Goal: Find specific page/section: Find specific page/section

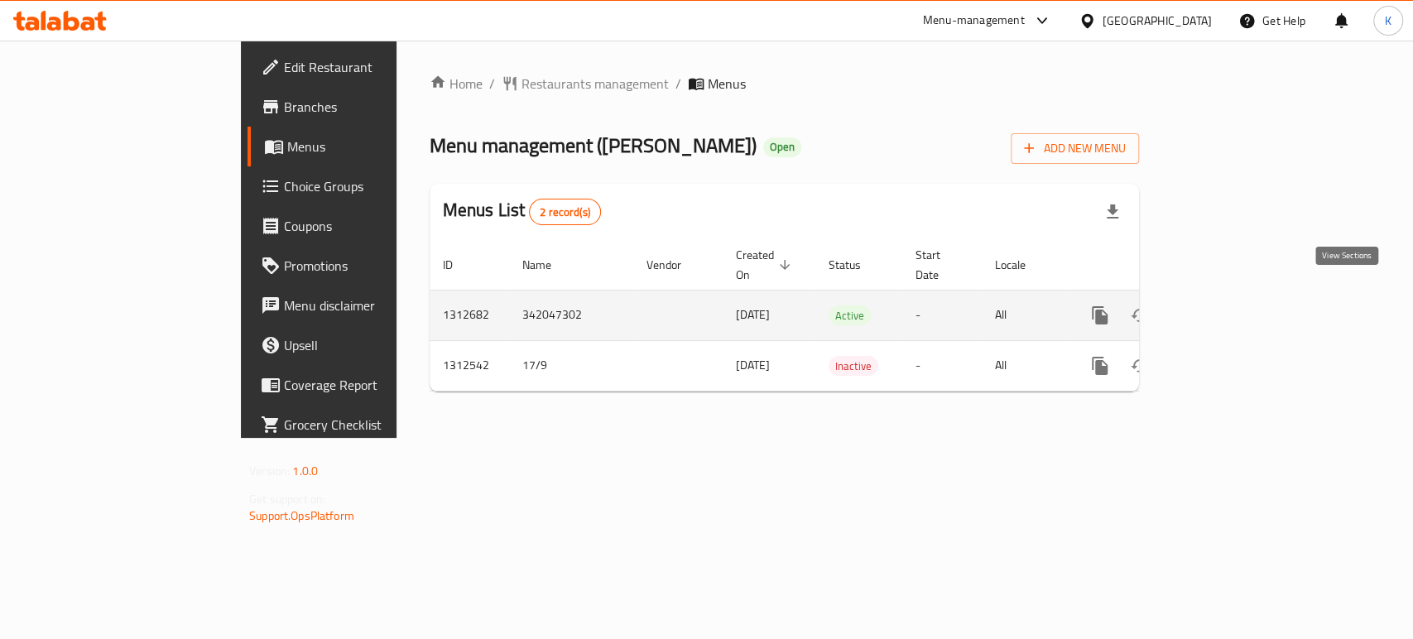
click at [1227, 308] on icon "enhanced table" at bounding box center [1219, 315] width 15 height 15
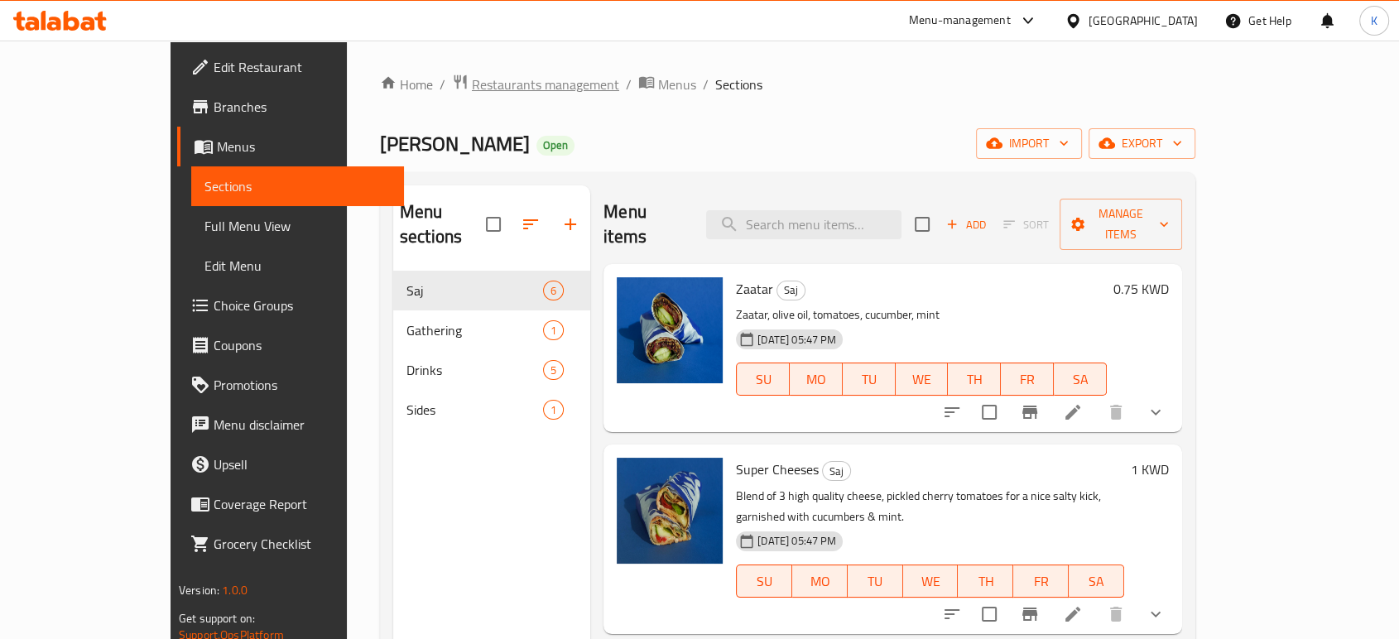
click at [472, 87] on span "Restaurants management" at bounding box center [545, 84] width 147 height 20
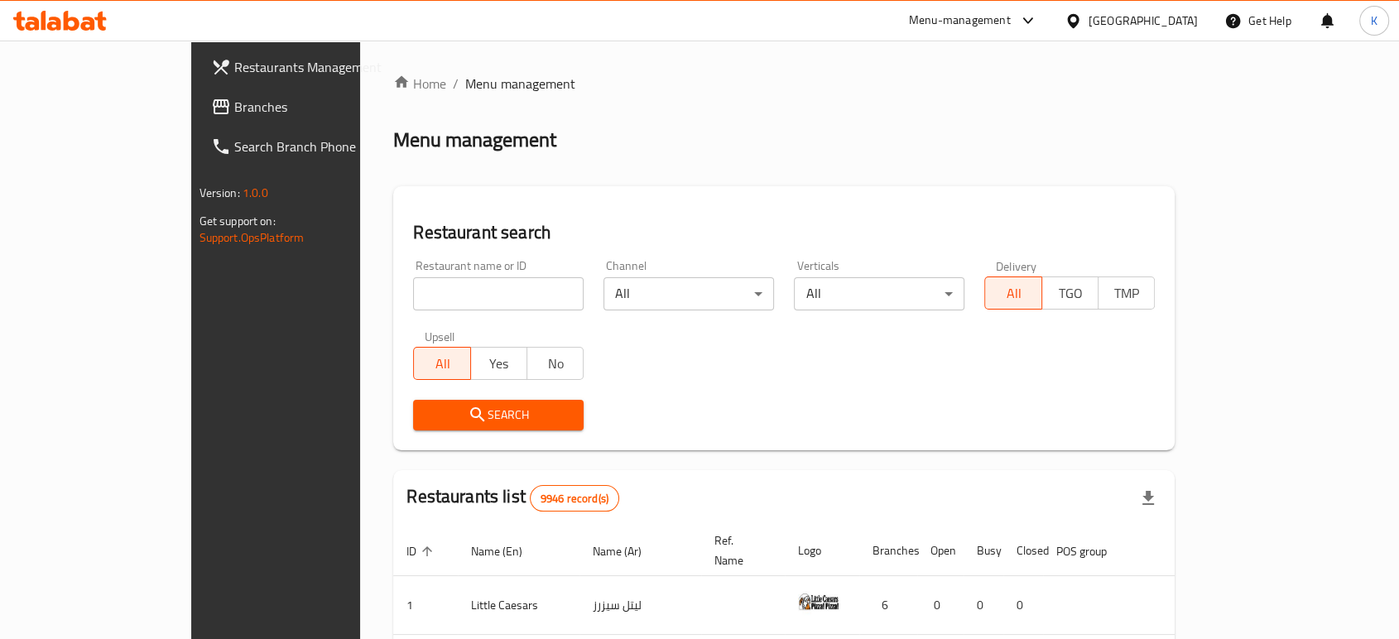
scroll to position [184, 0]
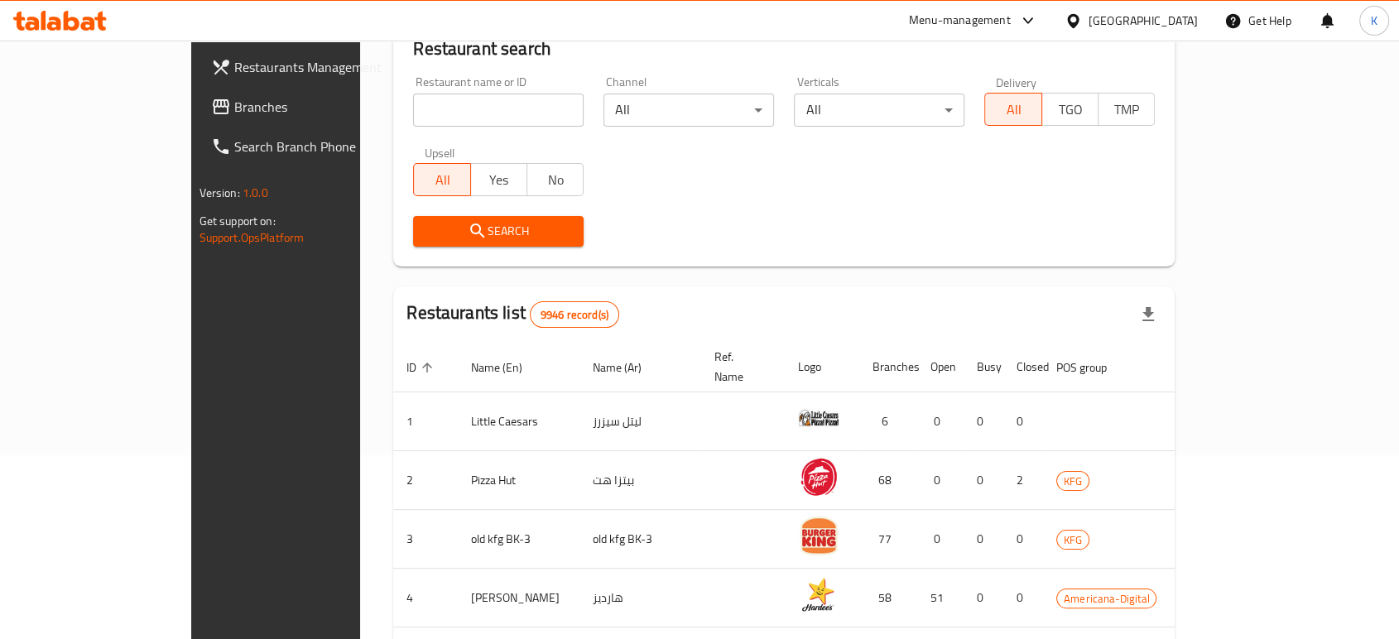
click at [448, 98] on input "search" at bounding box center [498, 110] width 170 height 33
type input "saj alsaada"
click button "Search" at bounding box center [498, 231] width 170 height 31
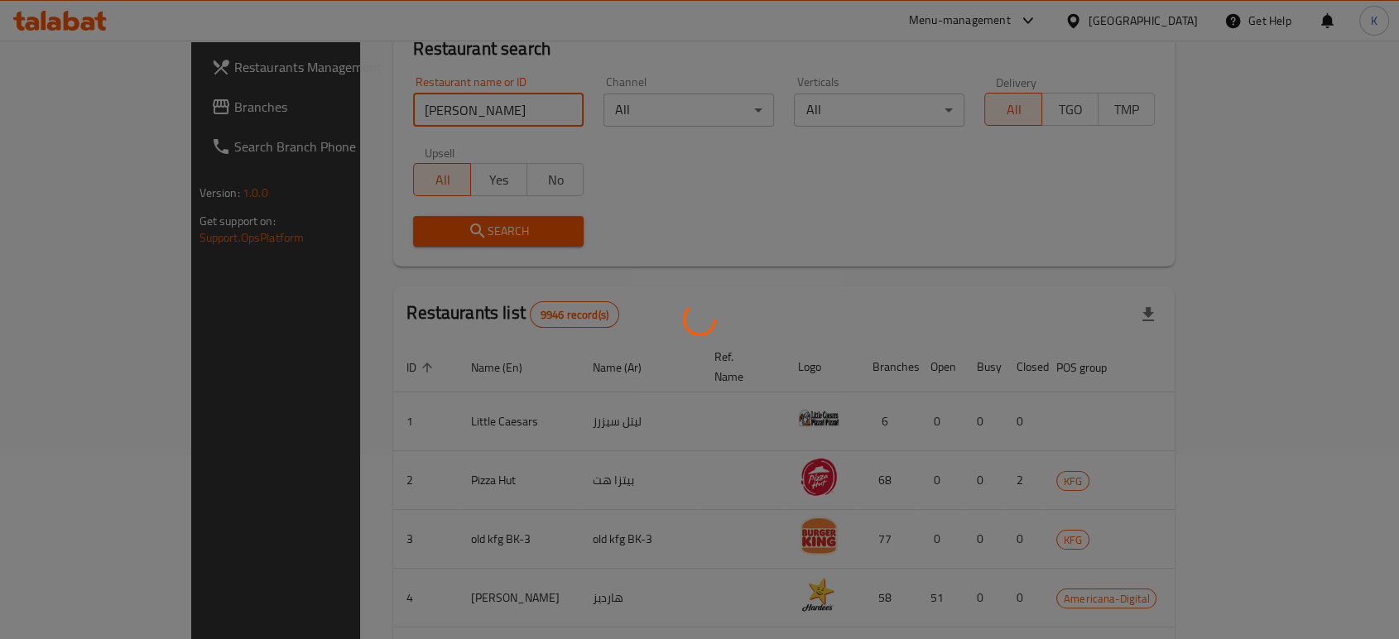
scroll to position [66, 0]
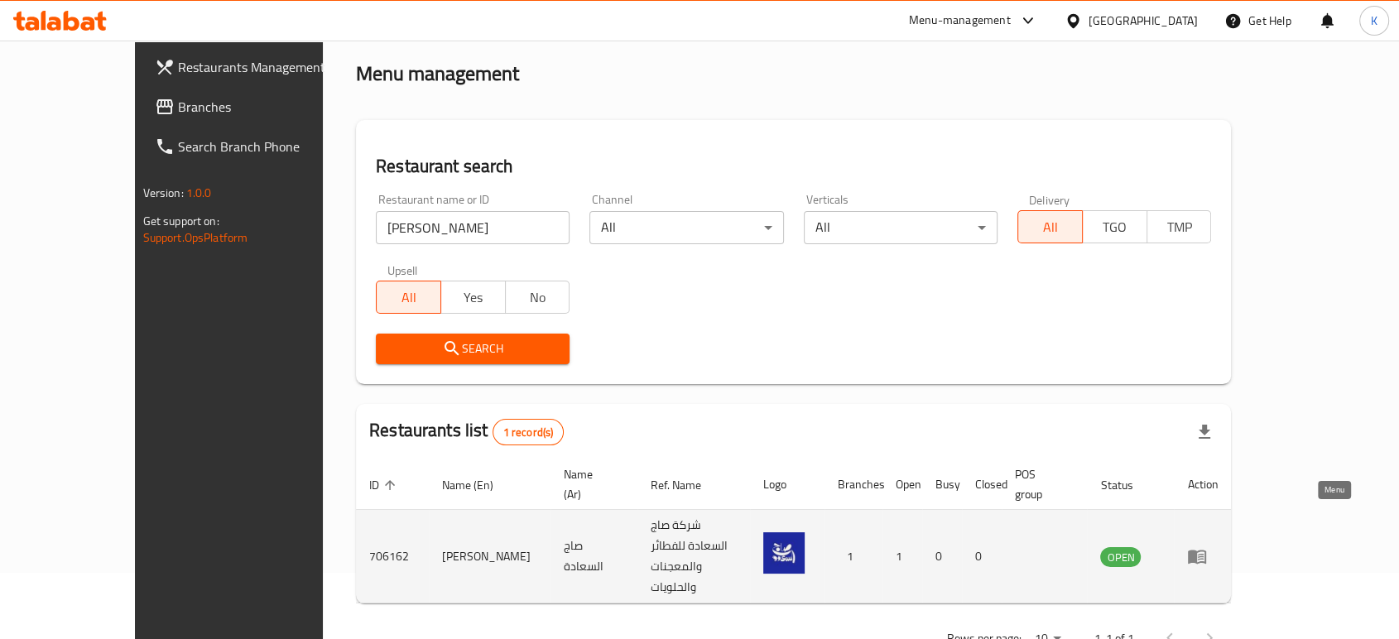
click at [1217, 546] on link "enhanced table" at bounding box center [1202, 556] width 31 height 20
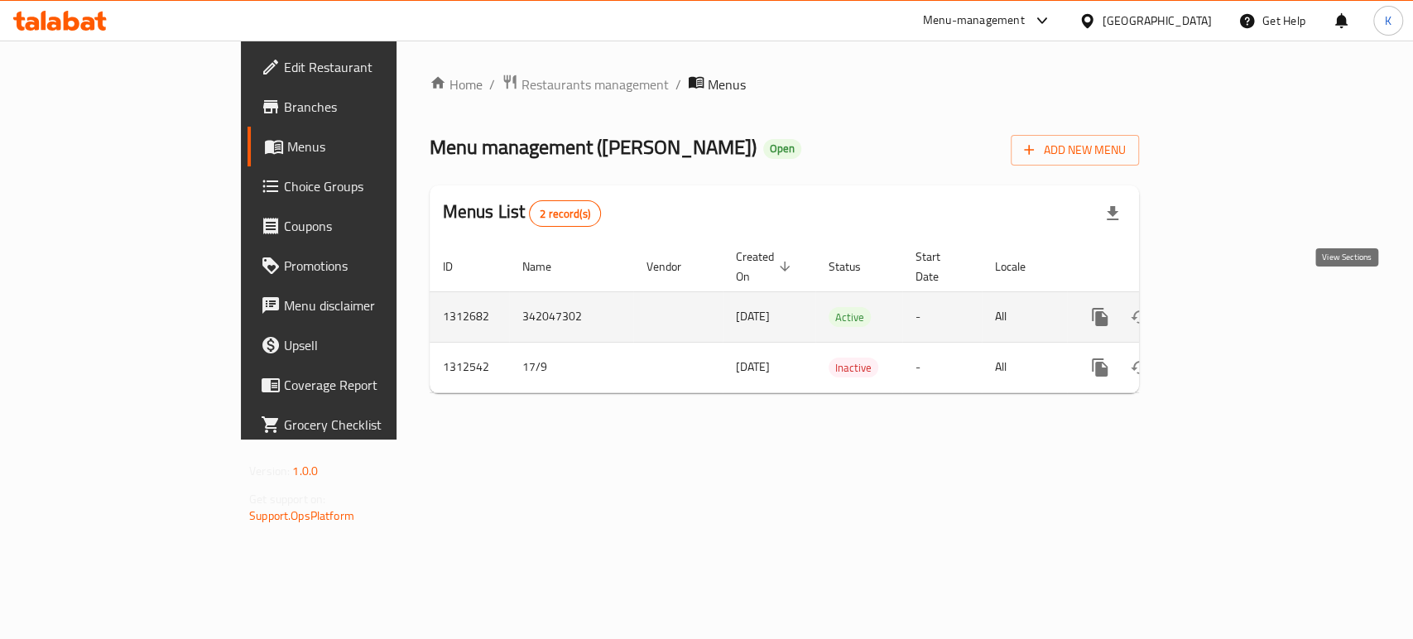
click at [1227, 310] on icon "enhanced table" at bounding box center [1219, 317] width 15 height 15
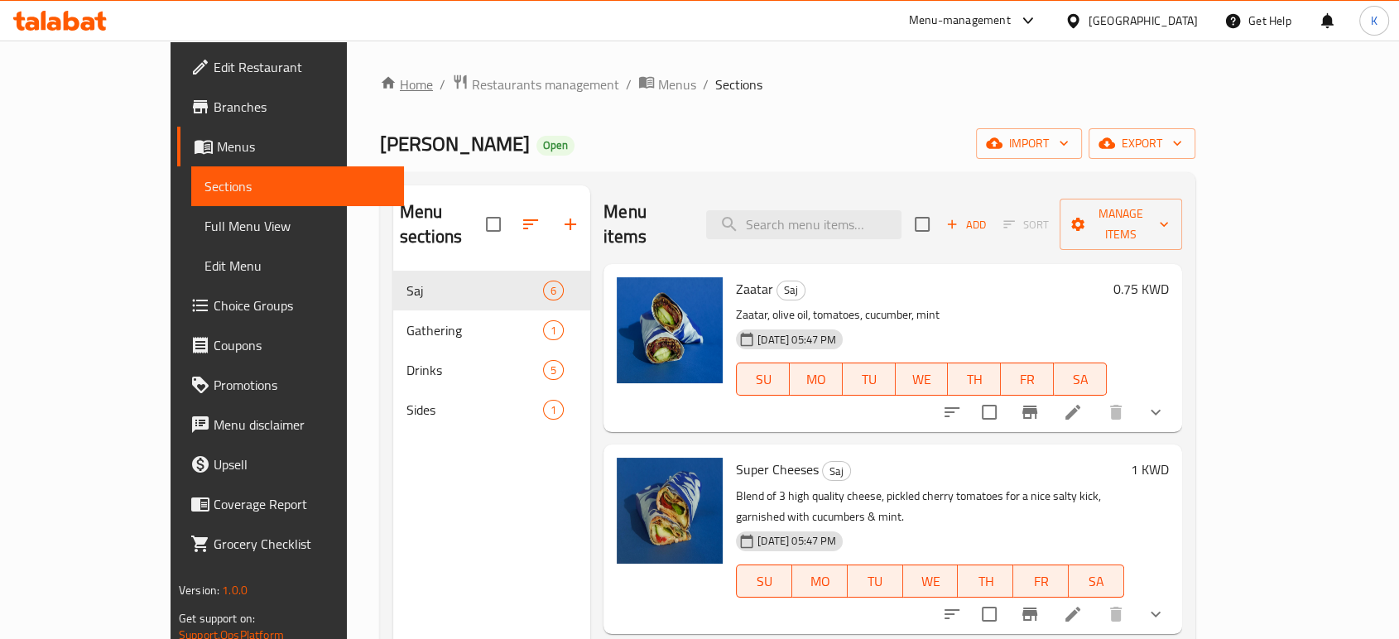
click at [380, 84] on link "Home" at bounding box center [406, 84] width 53 height 20
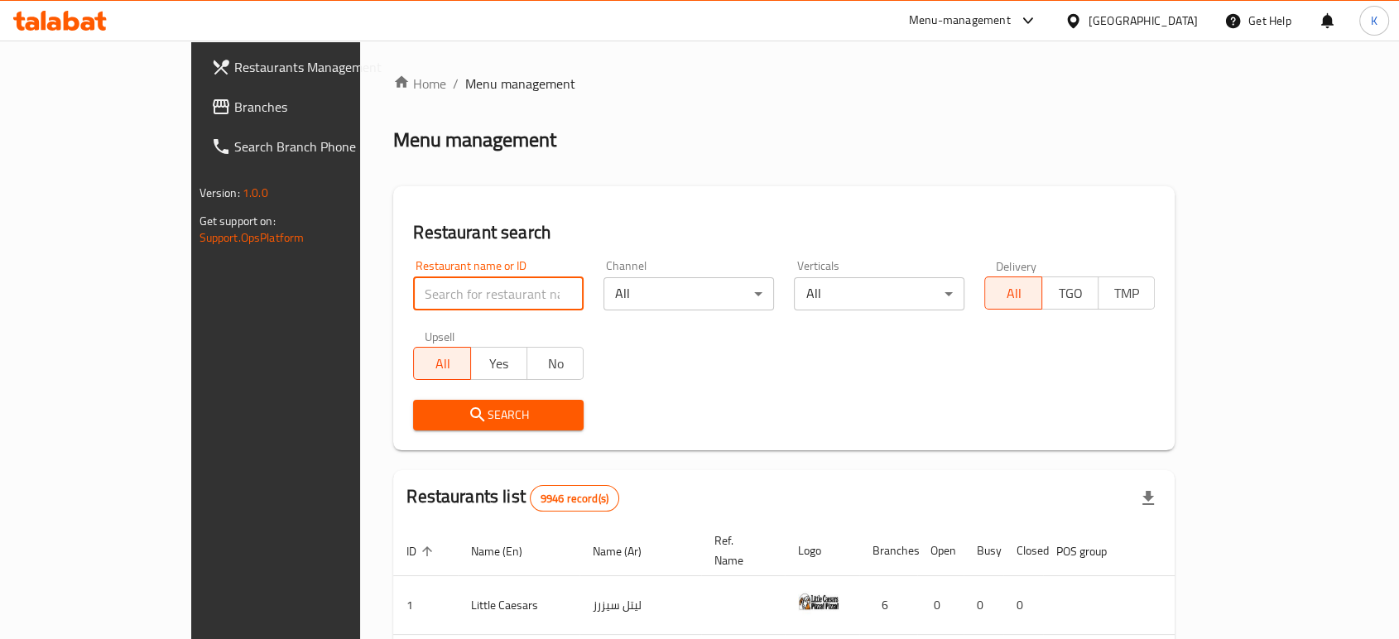
click at [413, 297] on input "search" at bounding box center [498, 293] width 170 height 33
click at [1051, 32] on div "Menu-management" at bounding box center [973, 21] width 156 height 40
click at [1011, 26] on div "Menu-management" at bounding box center [960, 21] width 102 height 20
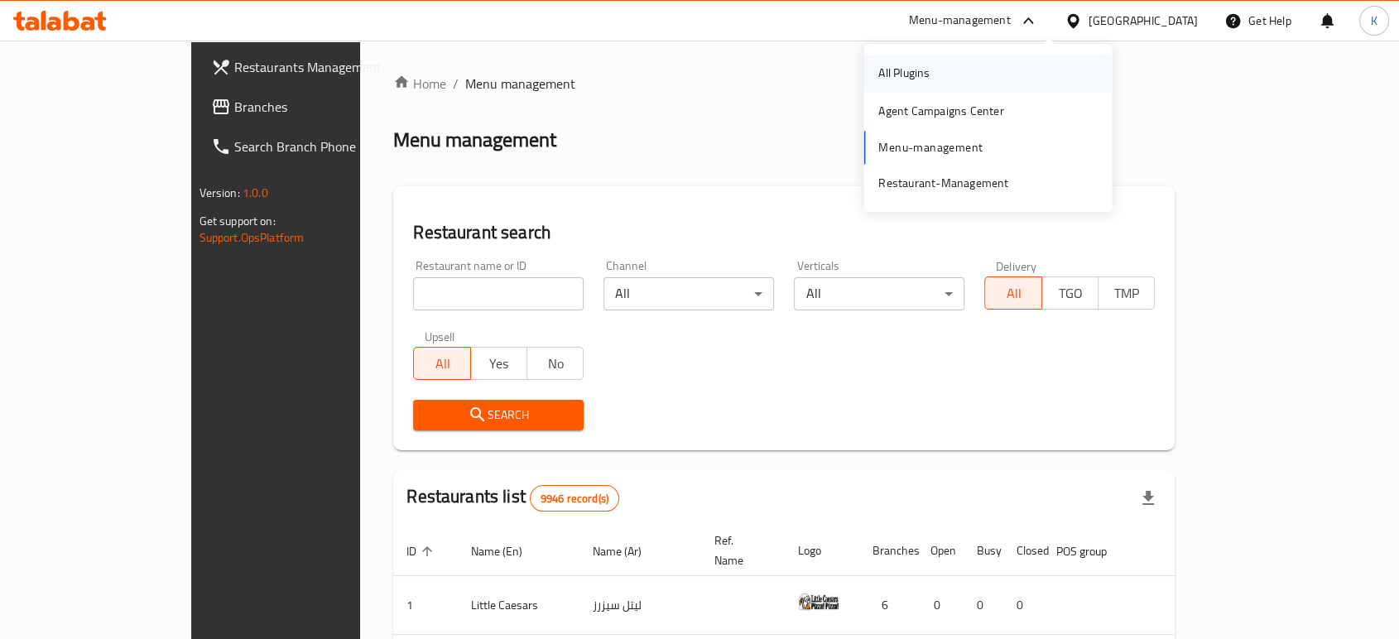
click at [916, 58] on div "All Plugins" at bounding box center [904, 73] width 78 height 38
